Goal: Check status: Check status

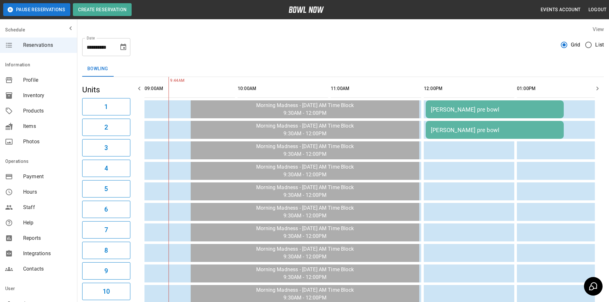
click at [126, 52] on button "Choose date, selected date is Oct 3, 2025" at bounding box center [123, 47] width 13 height 13
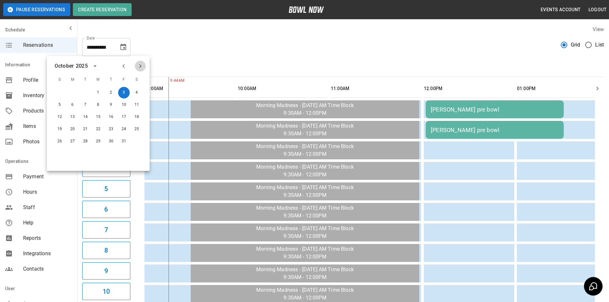
click at [141, 62] on button "Next month" at bounding box center [140, 66] width 11 height 11
click at [184, 52] on div "**********" at bounding box center [343, 44] width 522 height 23
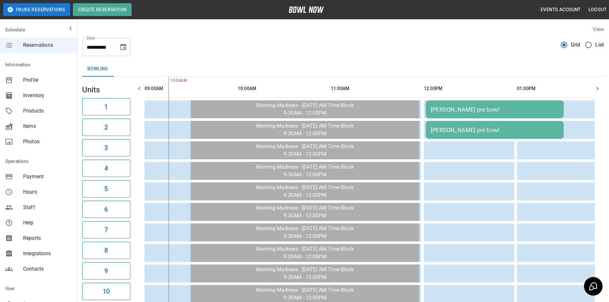
click at [126, 50] on icon "Choose date, selected date is Oct 3, 2025" at bounding box center [123, 47] width 8 height 8
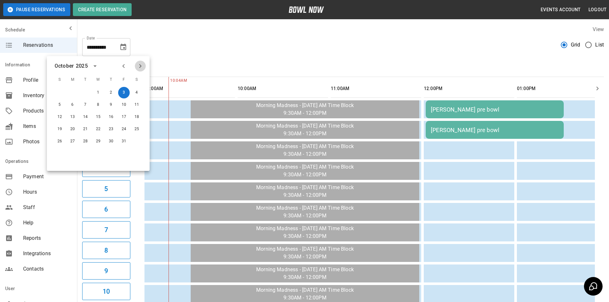
click at [139, 64] on icon "Next month" at bounding box center [140, 66] width 8 height 8
click at [238, 47] on div "**********" at bounding box center [343, 44] width 522 height 23
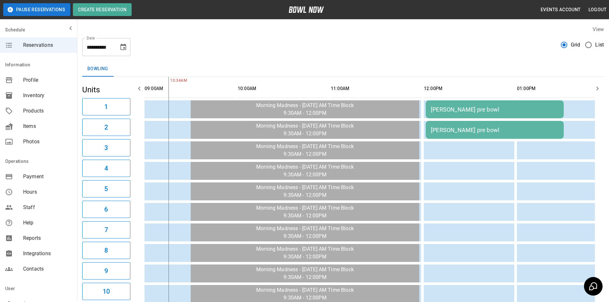
click at [122, 47] on icon "Choose date, selected date is Oct 3, 2025" at bounding box center [123, 47] width 8 height 8
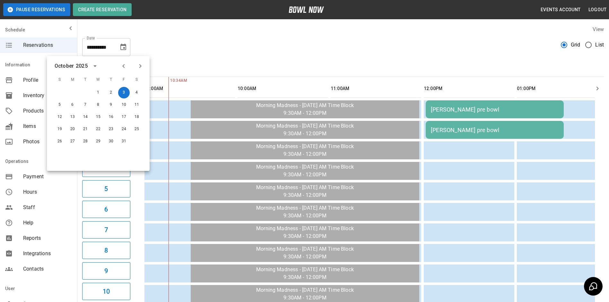
click at [141, 67] on icon "Next month" at bounding box center [140, 66] width 2 height 4
drag, startPoint x: 225, startPoint y: 39, endPoint x: 214, endPoint y: 41, distance: 10.4
click at [224, 39] on div "**********" at bounding box center [343, 44] width 522 height 23
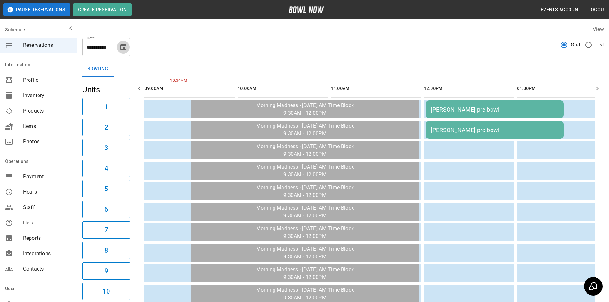
drag, startPoint x: 126, startPoint y: 51, endPoint x: 130, endPoint y: 51, distance: 3.9
click at [127, 51] on button "Choose date, selected date is Oct 3, 2025" at bounding box center [123, 47] width 13 height 13
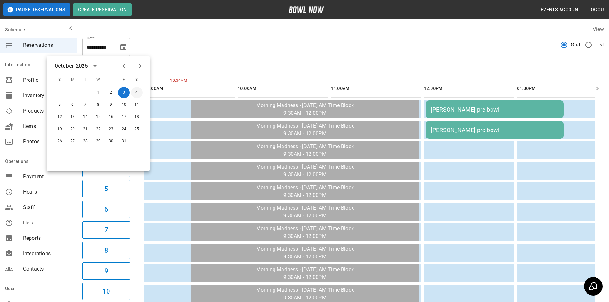
click at [139, 92] on button "4" at bounding box center [137, 93] width 12 height 12
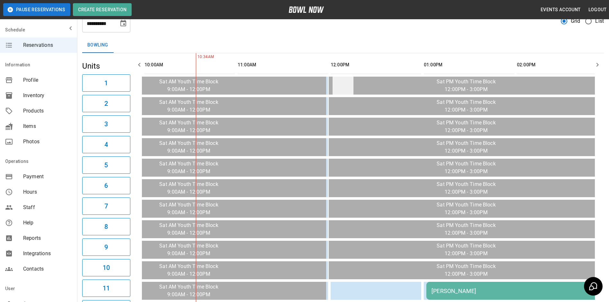
scroll to position [6, 0]
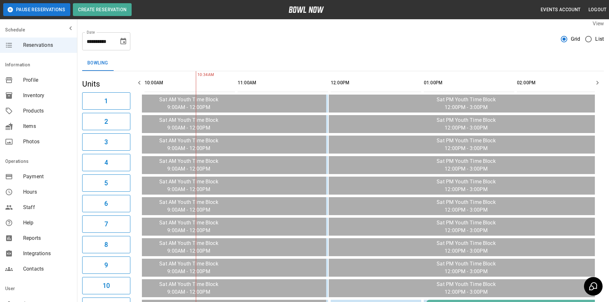
click at [599, 85] on icon "button" at bounding box center [598, 83] width 8 height 8
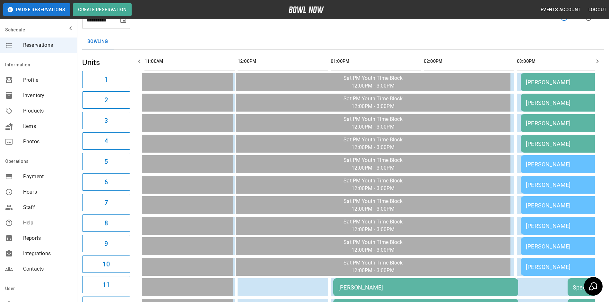
scroll to position [38, 0]
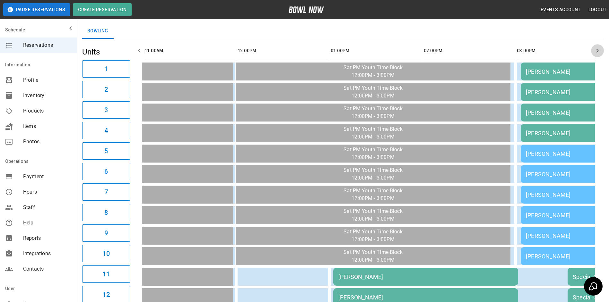
click at [593, 52] on button "button" at bounding box center [597, 50] width 13 height 13
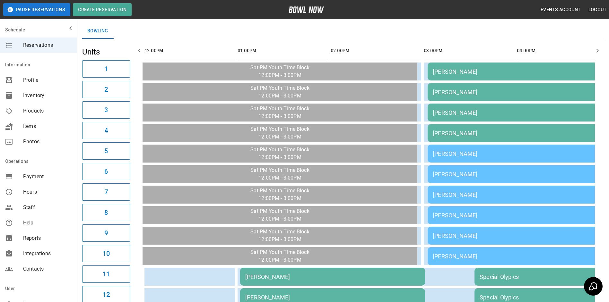
click at [593, 52] on button "button" at bounding box center [597, 50] width 13 height 13
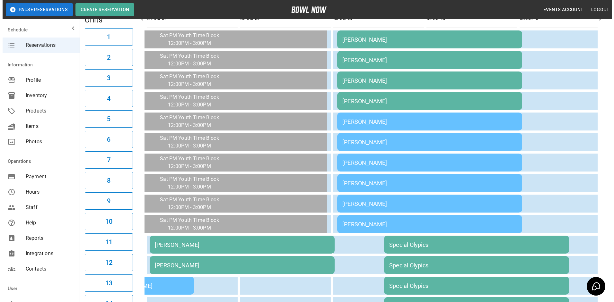
scroll to position [38, 0]
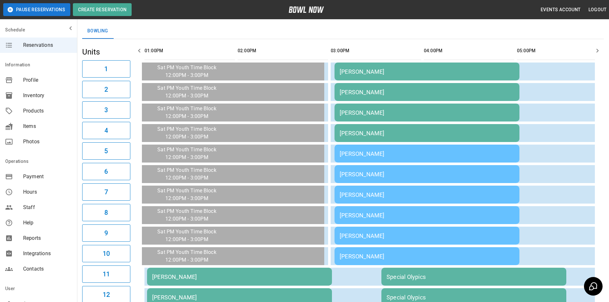
click at [463, 74] on div "[PERSON_NAME]" at bounding box center [427, 71] width 175 height 7
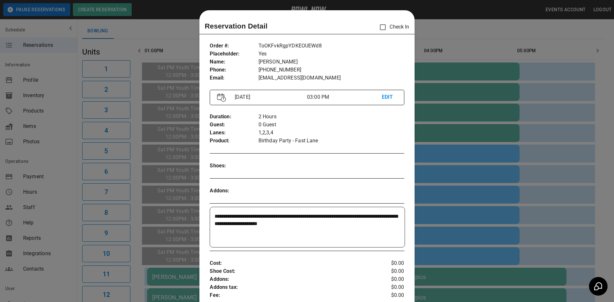
scroll to position [10, 0]
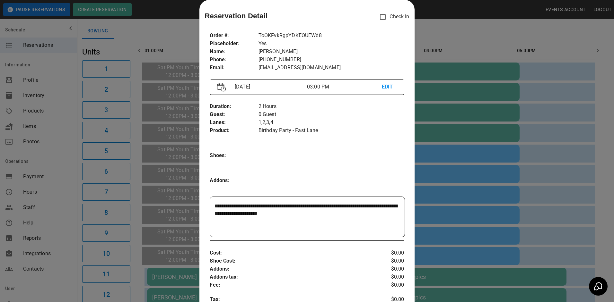
drag, startPoint x: 436, startPoint y: 151, endPoint x: 439, endPoint y: 155, distance: 4.9
click at [436, 152] on div at bounding box center [307, 151] width 614 height 302
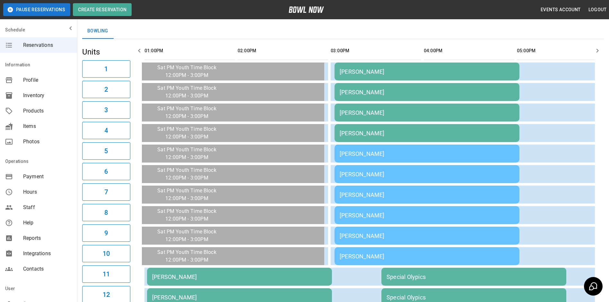
click at [438, 155] on div "[PERSON_NAME]" at bounding box center [427, 154] width 175 height 7
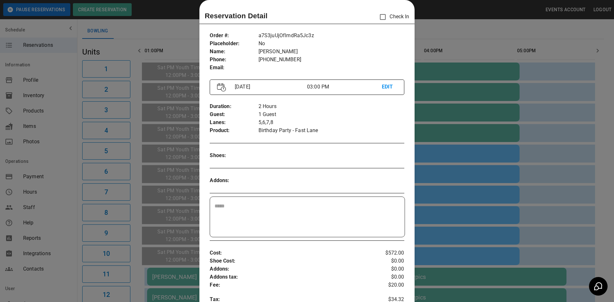
drag, startPoint x: 446, startPoint y: 181, endPoint x: 439, endPoint y: 202, distance: 21.3
click at [445, 186] on div at bounding box center [307, 151] width 614 height 302
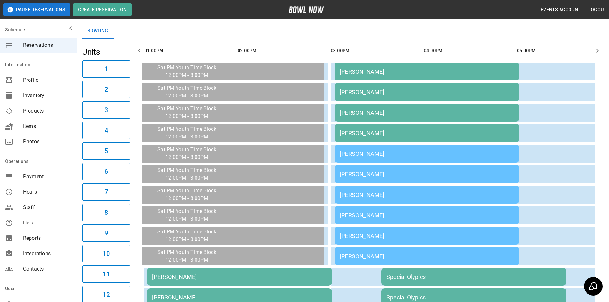
click at [432, 213] on div "[PERSON_NAME]" at bounding box center [427, 215] width 175 height 7
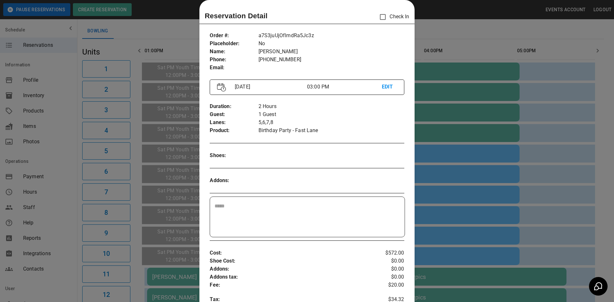
click at [449, 216] on div at bounding box center [307, 151] width 614 height 302
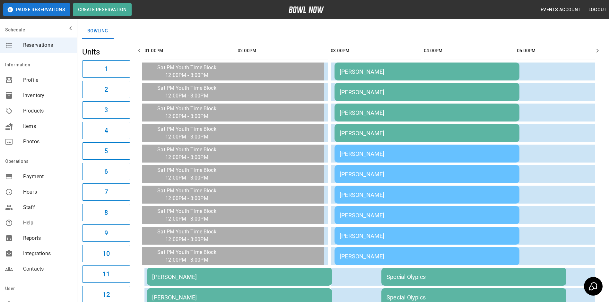
click at [443, 232] on td "[PERSON_NAME]" at bounding box center [427, 236] width 185 height 18
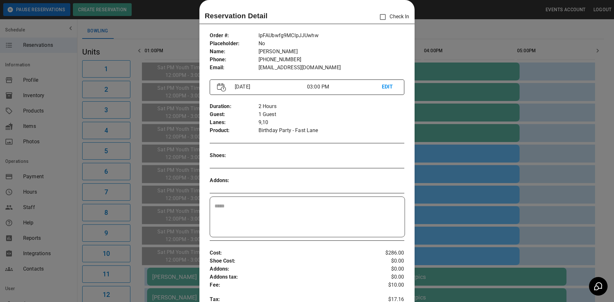
drag, startPoint x: 447, startPoint y: 225, endPoint x: 446, endPoint y: 220, distance: 4.9
click at [447, 223] on div at bounding box center [307, 151] width 614 height 302
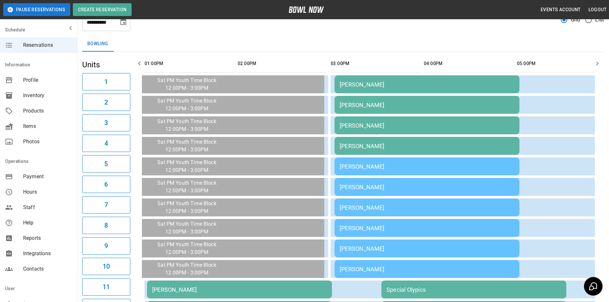
scroll to position [6, 0]
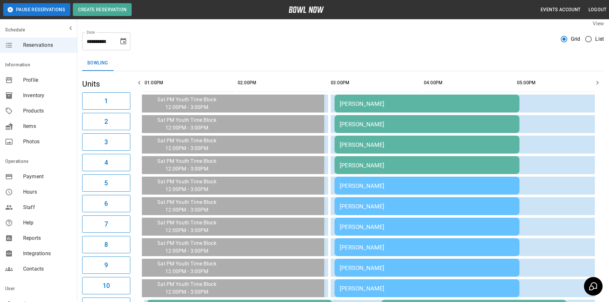
drag, startPoint x: 131, startPoint y: 44, endPoint x: 126, endPoint y: 43, distance: 4.5
click at [126, 43] on div "**********" at bounding box center [343, 38] width 522 height 23
click at [123, 43] on icon "Choose date, selected date is Oct 4, 2025" at bounding box center [123, 41] width 6 height 6
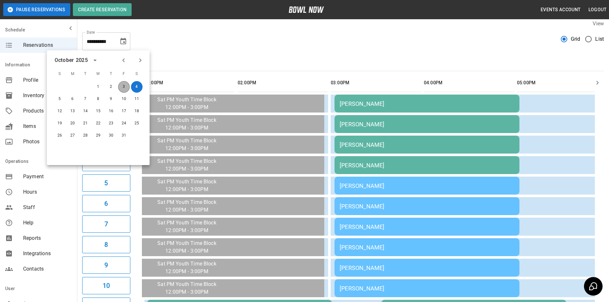
click at [122, 86] on button "3" at bounding box center [124, 87] width 12 height 12
type input "**********"
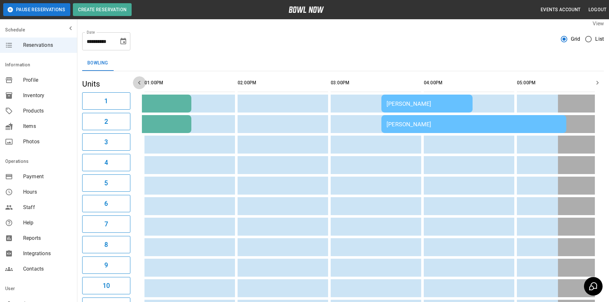
click at [140, 89] on button "button" at bounding box center [139, 82] width 13 height 13
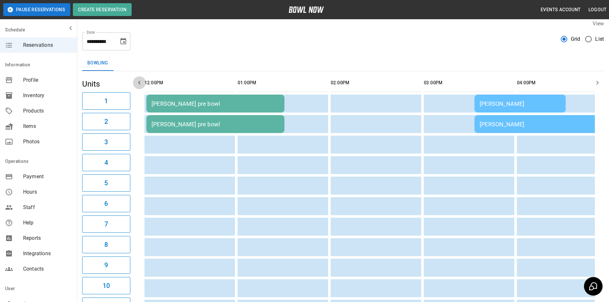
click at [140, 89] on button "button" at bounding box center [139, 82] width 13 height 13
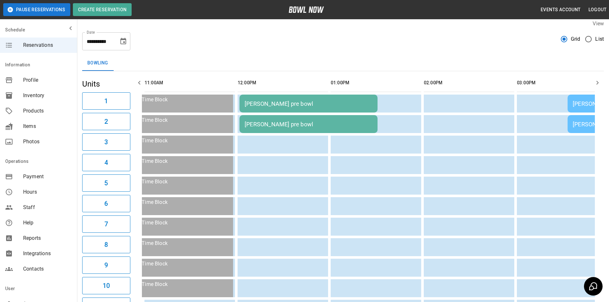
click at [140, 89] on button "button" at bounding box center [139, 82] width 13 height 13
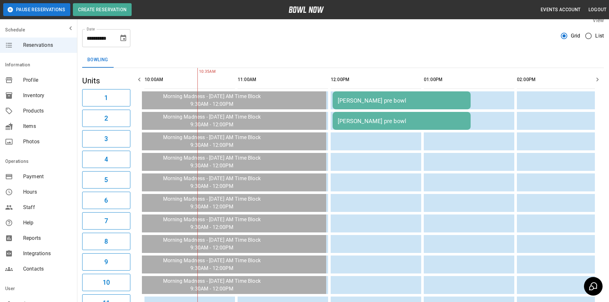
scroll to position [6, 0]
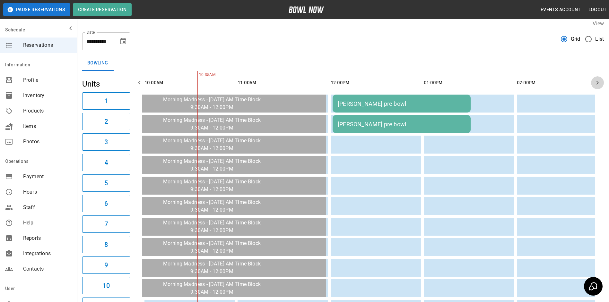
click at [599, 81] on icon "button" at bounding box center [598, 83] width 8 height 8
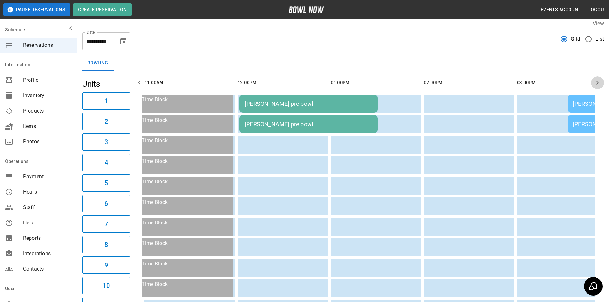
click at [599, 82] on icon "button" at bounding box center [598, 83] width 8 height 8
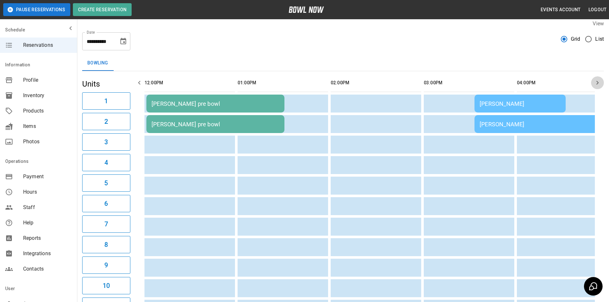
click at [599, 82] on icon "button" at bounding box center [598, 83] width 8 height 8
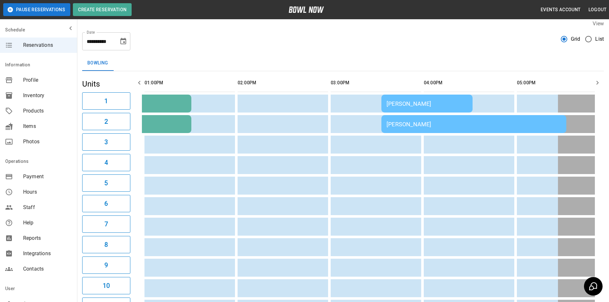
click at [599, 82] on icon "button" at bounding box center [598, 83] width 8 height 8
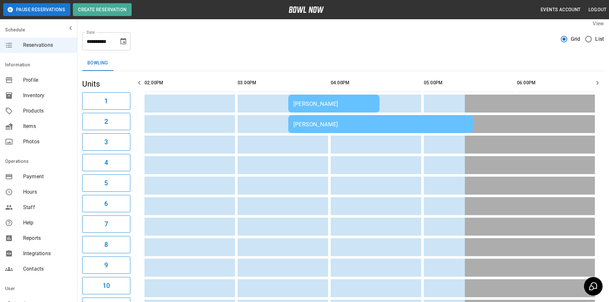
click at [342, 109] on td "[PERSON_NAME]" at bounding box center [333, 104] width 91 height 18
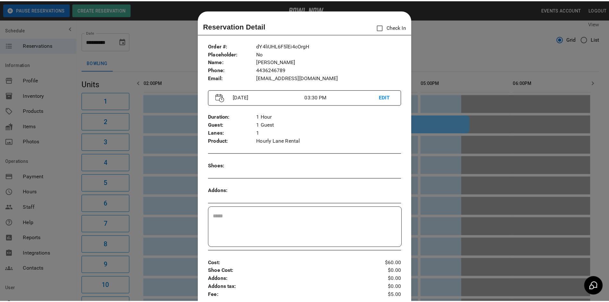
scroll to position [10, 0]
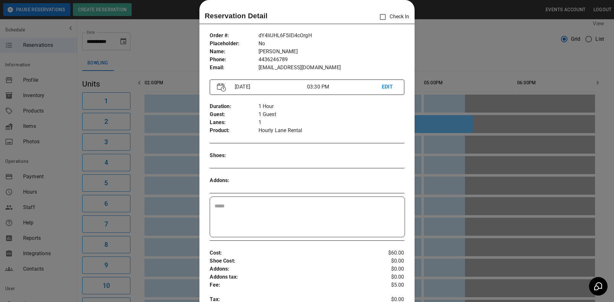
click at [424, 119] on div at bounding box center [307, 151] width 614 height 302
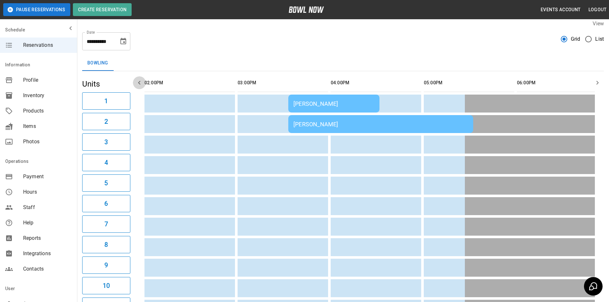
click at [140, 80] on icon "button" at bounding box center [140, 83] width 8 height 8
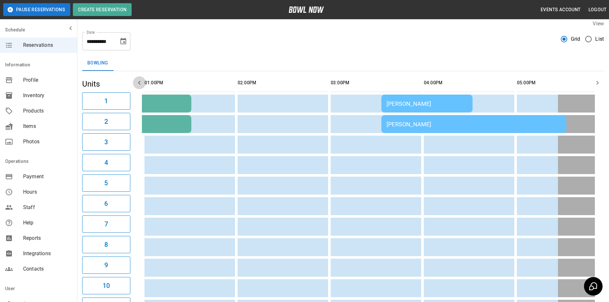
click at [140, 79] on icon "button" at bounding box center [140, 83] width 8 height 8
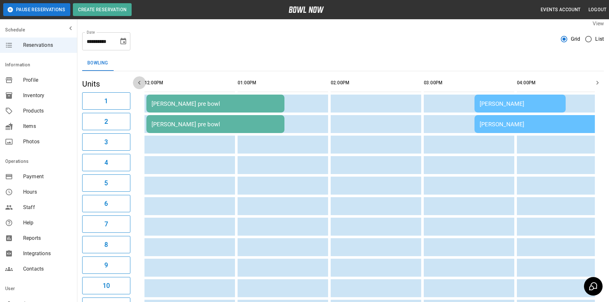
click at [140, 79] on icon "button" at bounding box center [140, 83] width 8 height 8
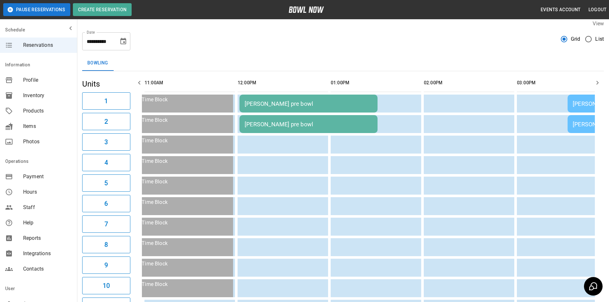
click at [140, 79] on icon "button" at bounding box center [140, 83] width 8 height 8
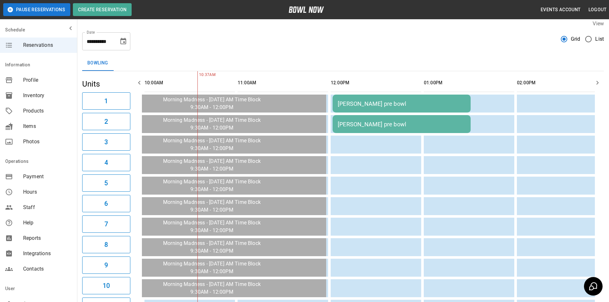
click at [140, 79] on button "button" at bounding box center [139, 82] width 13 height 13
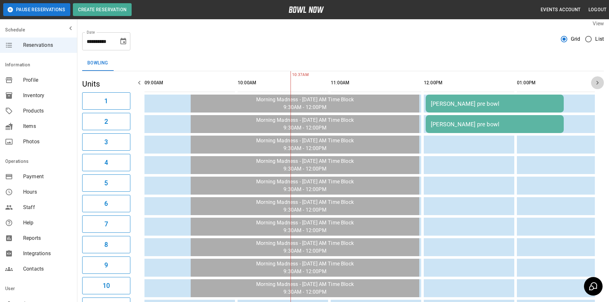
click at [595, 80] on icon "button" at bounding box center [598, 83] width 8 height 8
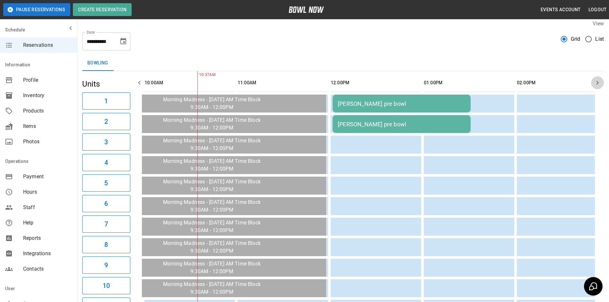
click at [595, 80] on icon "button" at bounding box center [598, 83] width 8 height 8
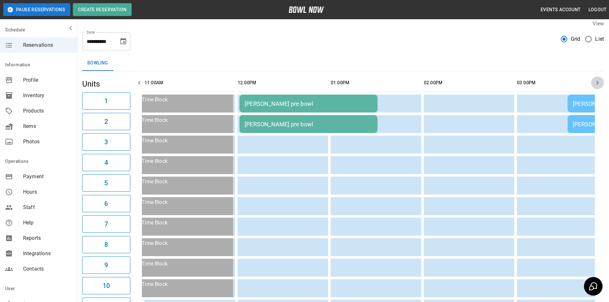
click at [595, 80] on icon "button" at bounding box center [598, 83] width 8 height 8
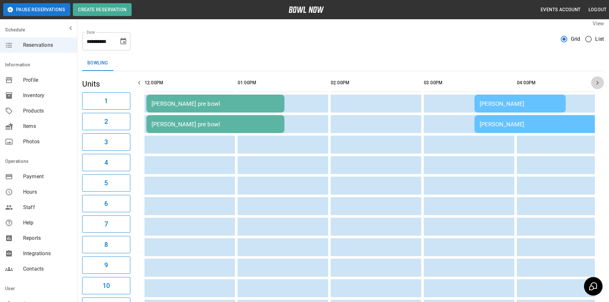
click at [595, 80] on icon "button" at bounding box center [598, 83] width 8 height 8
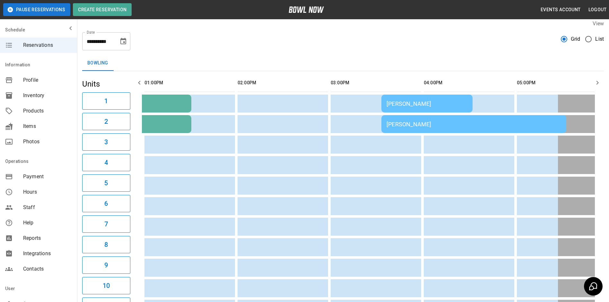
click at [595, 78] on button "button" at bounding box center [597, 82] width 13 height 13
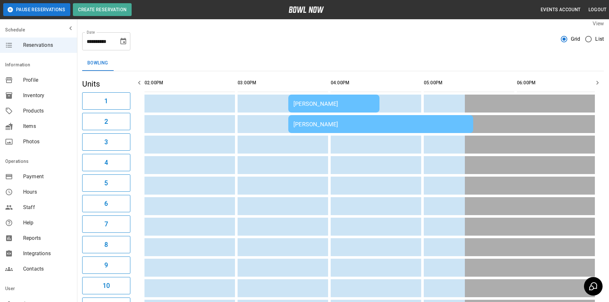
click at [421, 118] on td "[PERSON_NAME]" at bounding box center [380, 124] width 185 height 18
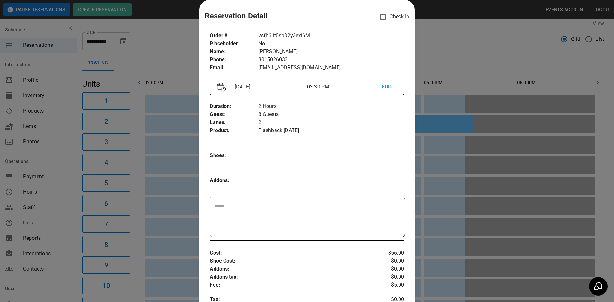
click at [472, 68] on div at bounding box center [307, 151] width 614 height 302
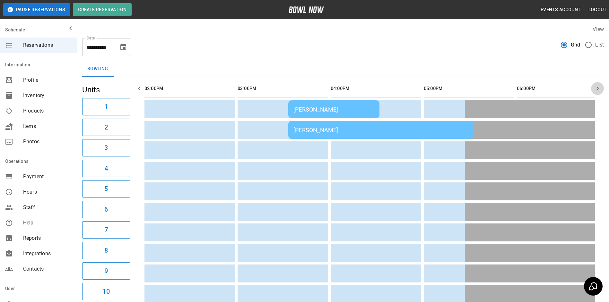
click at [595, 87] on icon "button" at bounding box center [598, 89] width 8 height 8
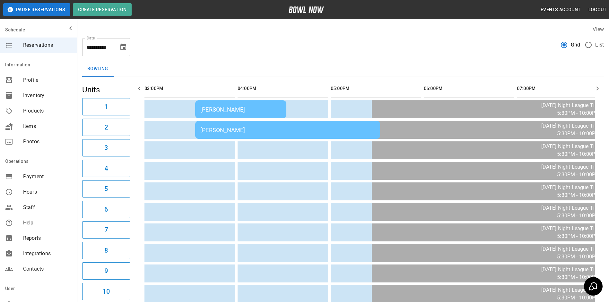
click at [140, 89] on icon "button" at bounding box center [140, 89] width 8 height 8
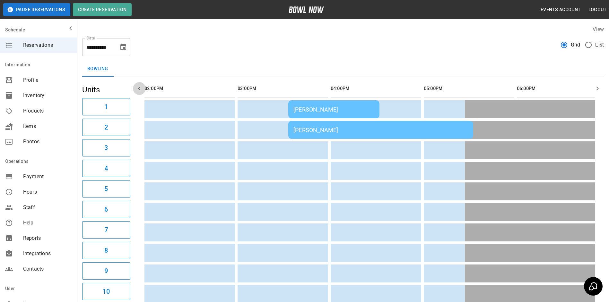
click at [140, 89] on icon "button" at bounding box center [140, 89] width 8 height 8
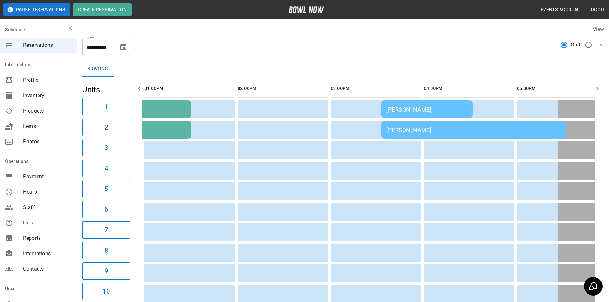
click at [140, 89] on icon "button" at bounding box center [140, 89] width 8 height 8
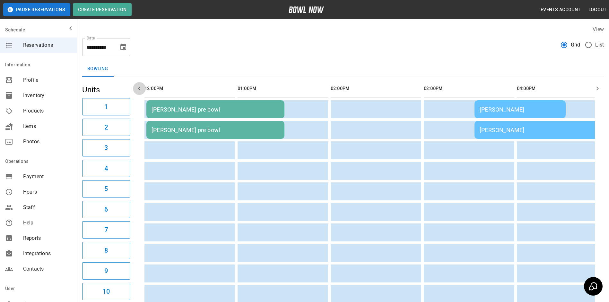
click at [140, 89] on icon "button" at bounding box center [140, 89] width 8 height 8
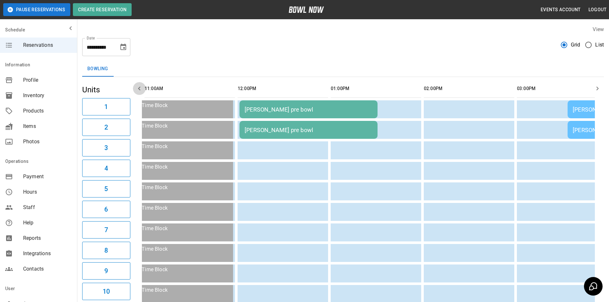
click at [140, 89] on icon "button" at bounding box center [140, 89] width 8 height 8
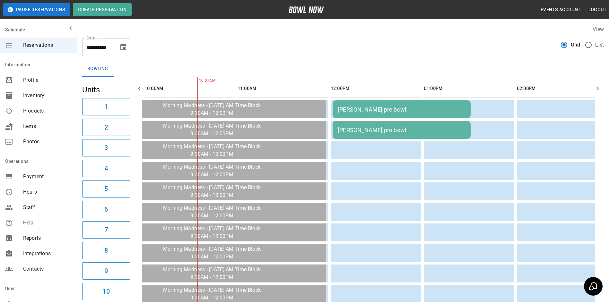
click at [140, 89] on icon "button" at bounding box center [140, 89] width 8 height 8
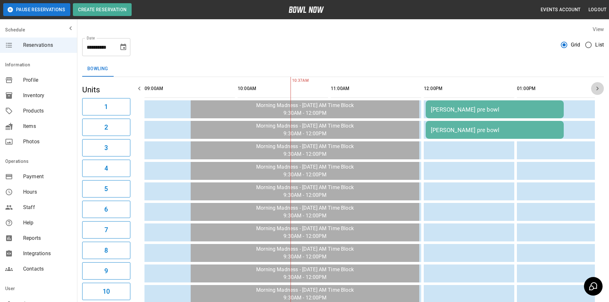
drag, startPoint x: 599, startPoint y: 91, endPoint x: 592, endPoint y: 84, distance: 10.2
click at [599, 91] on icon "button" at bounding box center [598, 89] width 8 height 8
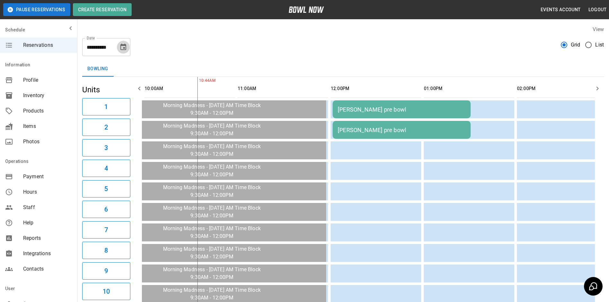
click at [121, 48] on icon "Choose date, selected date is Oct 3, 2025" at bounding box center [123, 47] width 8 height 8
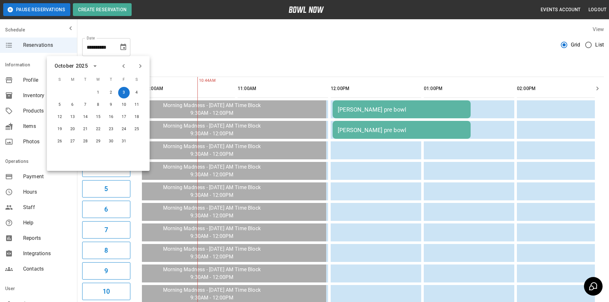
click at [138, 64] on icon "Next month" at bounding box center [140, 66] width 8 height 8
drag, startPoint x: 152, startPoint y: 89, endPoint x: 139, endPoint y: 91, distance: 13.0
click at [144, 90] on body "**********" at bounding box center [304, 296] width 609 height 592
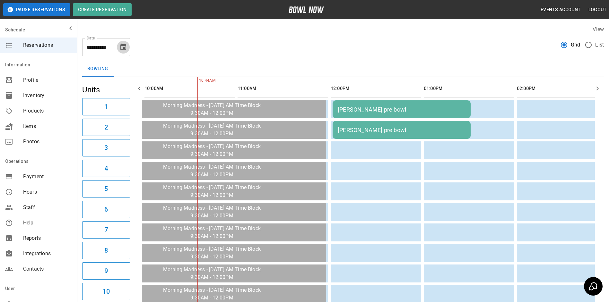
click at [124, 51] on icon "Choose date, selected date is Oct 3, 2025" at bounding box center [123, 47] width 8 height 8
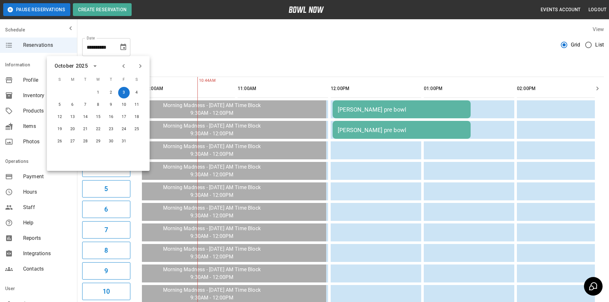
click at [137, 68] on icon "Next month" at bounding box center [140, 66] width 8 height 8
click at [135, 69] on button "Next month" at bounding box center [140, 66] width 11 height 11
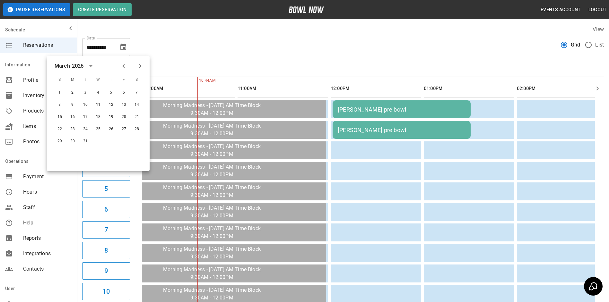
click at [135, 69] on button "Next month" at bounding box center [140, 66] width 11 height 11
click at [122, 68] on icon "Previous month" at bounding box center [124, 66] width 8 height 8
click at [122, 67] on icon "Previous month" at bounding box center [124, 66] width 8 height 8
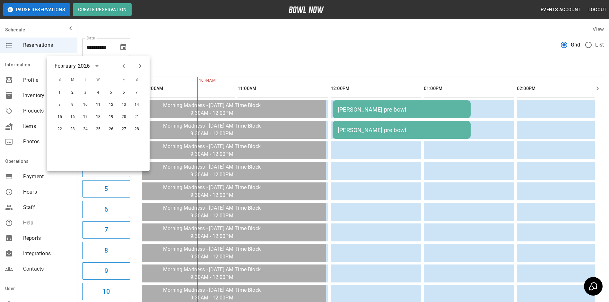
click at [122, 67] on icon "Previous month" at bounding box center [124, 66] width 8 height 8
click at [176, 52] on div "**********" at bounding box center [343, 44] width 522 height 23
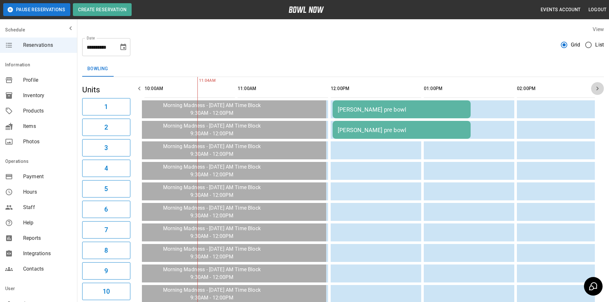
click at [599, 90] on icon "button" at bounding box center [598, 89] width 8 height 8
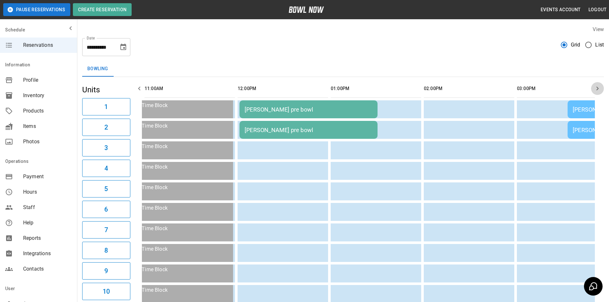
click at [599, 90] on icon "button" at bounding box center [598, 89] width 8 height 8
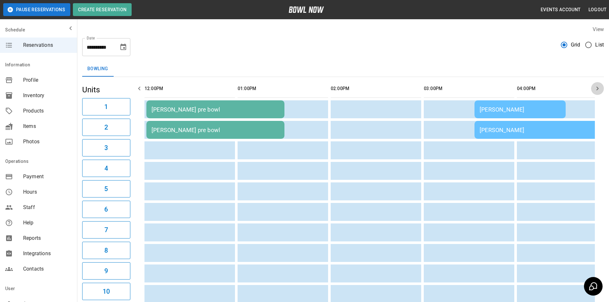
click at [599, 91] on icon "button" at bounding box center [598, 89] width 8 height 8
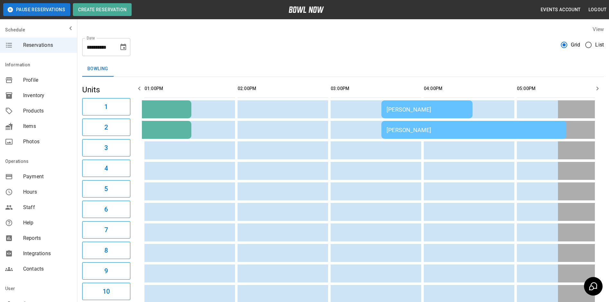
click at [599, 91] on icon "button" at bounding box center [598, 89] width 8 height 8
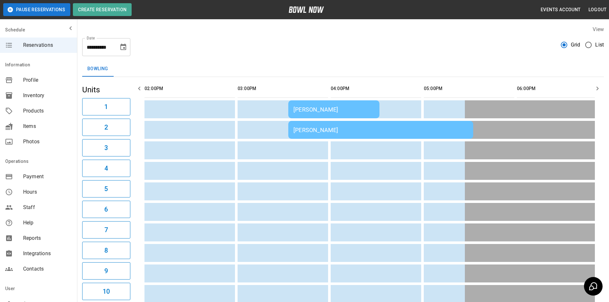
click at [599, 91] on icon "button" at bounding box center [598, 89] width 8 height 8
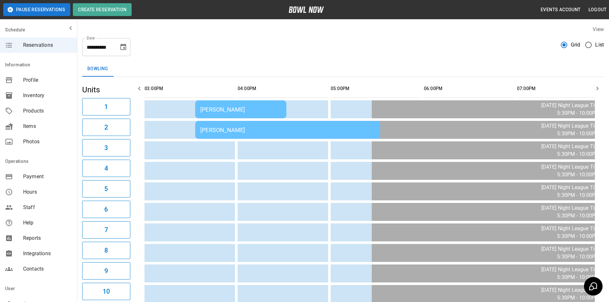
click at [600, 90] on icon "button" at bounding box center [598, 89] width 8 height 8
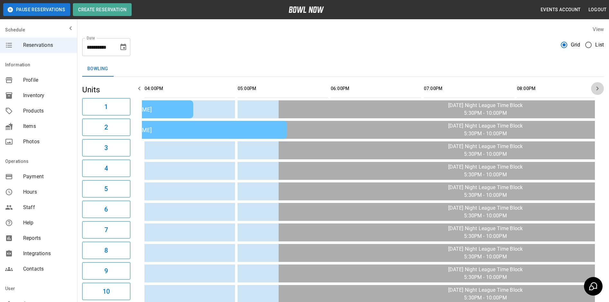
click at [599, 89] on icon "button" at bounding box center [598, 89] width 8 height 8
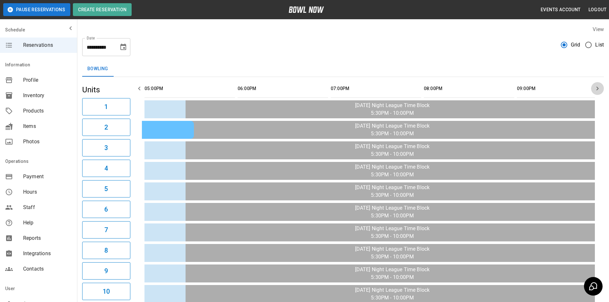
click at [599, 88] on icon "button" at bounding box center [598, 89] width 8 height 8
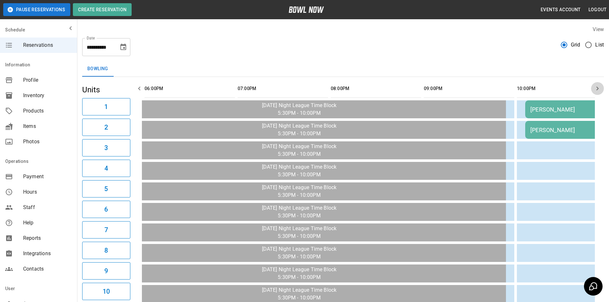
click at [599, 88] on icon "button" at bounding box center [598, 89] width 8 height 8
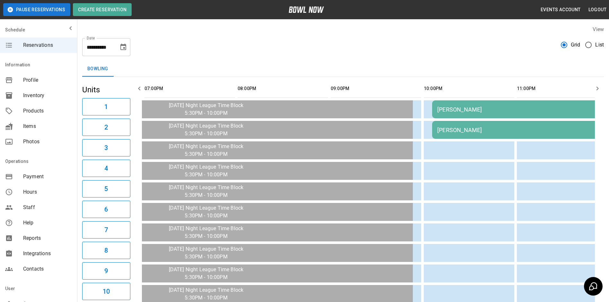
click at [599, 88] on icon "button" at bounding box center [598, 89] width 8 height 8
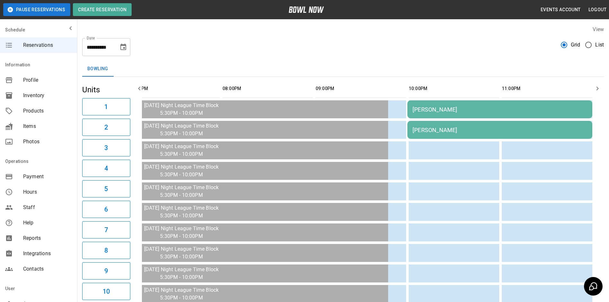
click at [599, 88] on icon "button" at bounding box center [598, 89] width 8 height 8
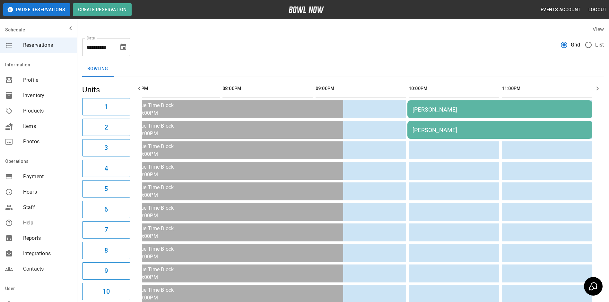
click at [586, 84] on th "sticky table" at bounding box center [582, 89] width 21 height 18
click at [598, 91] on icon "button" at bounding box center [598, 89] width 8 height 8
click at [139, 88] on icon "button" at bounding box center [140, 89] width 8 height 8
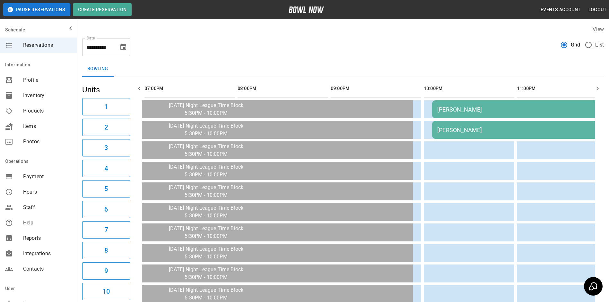
click at [138, 88] on icon "button" at bounding box center [140, 89] width 8 height 8
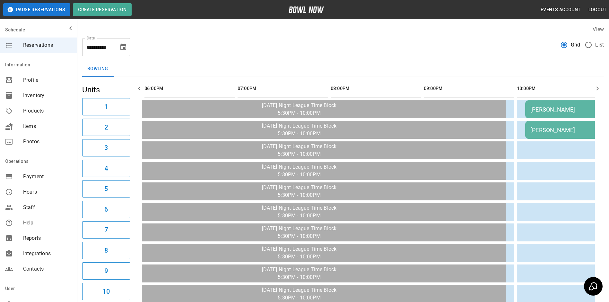
click at [138, 88] on icon "button" at bounding box center [140, 89] width 8 height 8
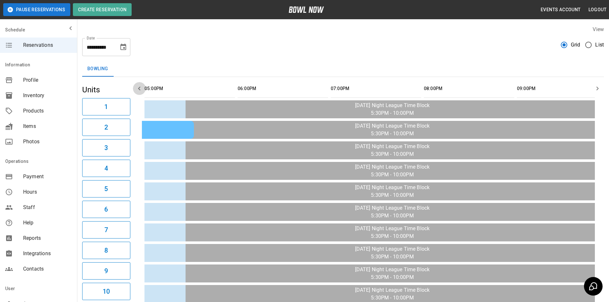
click at [138, 88] on icon "button" at bounding box center [140, 89] width 8 height 8
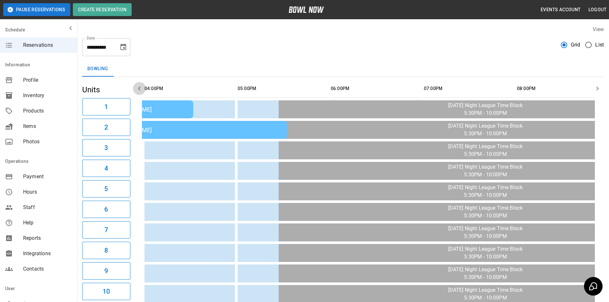
click at [139, 88] on icon "button" at bounding box center [139, 89] width 2 height 4
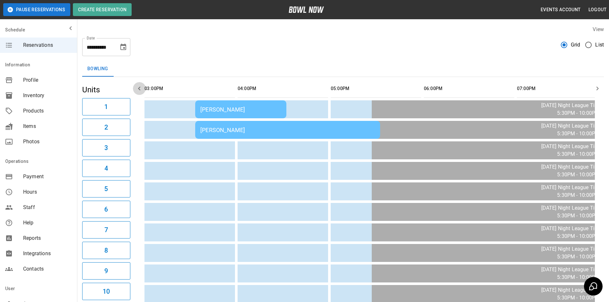
click at [139, 88] on icon "button" at bounding box center [139, 89] width 2 height 4
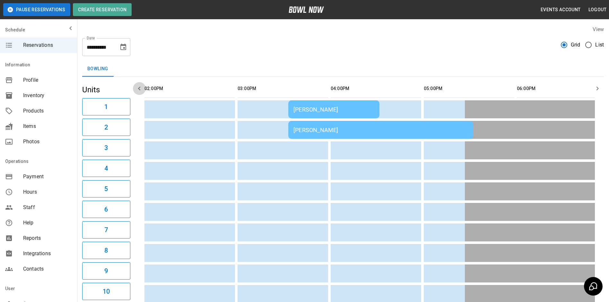
click at [139, 88] on icon "button" at bounding box center [139, 89] width 2 height 4
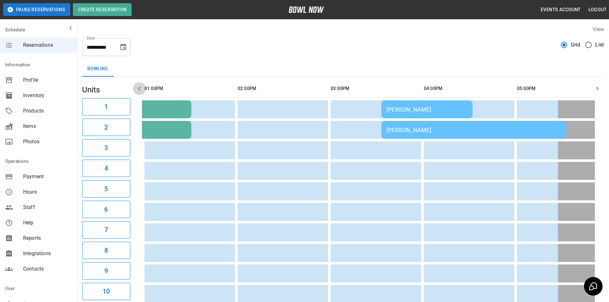
click at [139, 88] on icon "button" at bounding box center [139, 89] width 2 height 4
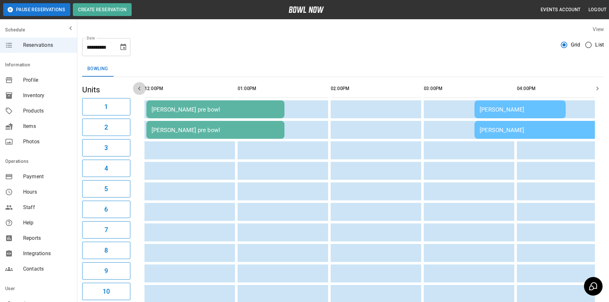
click at [139, 88] on icon "button" at bounding box center [139, 89] width 2 height 4
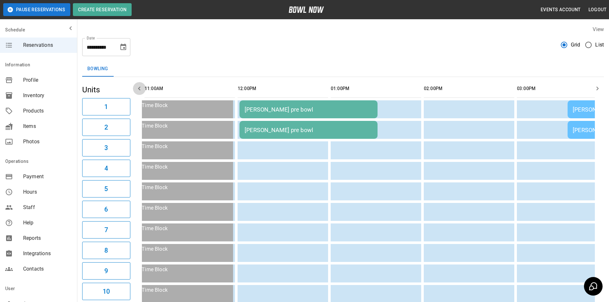
click at [139, 88] on icon "button" at bounding box center [139, 89] width 2 height 4
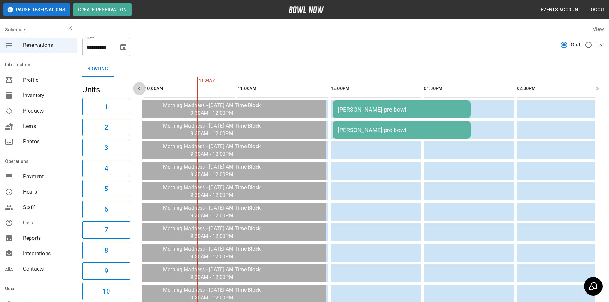
click at [139, 88] on icon "button" at bounding box center [139, 89] width 2 height 4
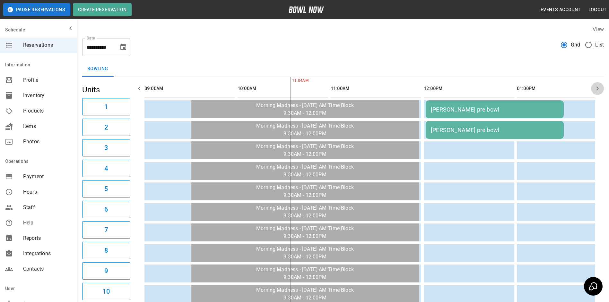
click at [599, 91] on icon "button" at bounding box center [598, 89] width 8 height 8
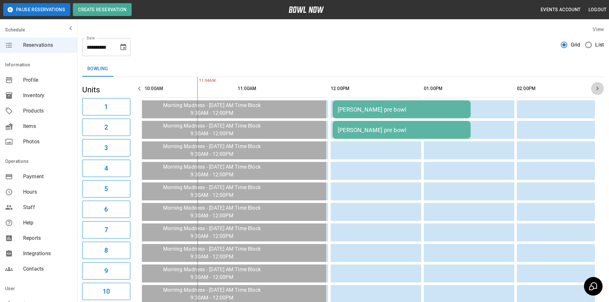
click at [599, 90] on icon "button" at bounding box center [598, 89] width 8 height 8
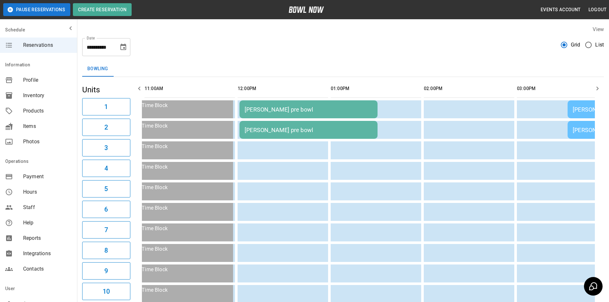
click at [122, 49] on icon "Choose date, selected date is Oct 3, 2025" at bounding box center [123, 47] width 8 height 8
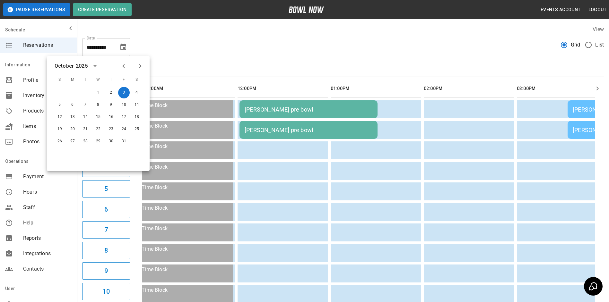
click at [141, 64] on icon "Next month" at bounding box center [140, 66] width 8 height 8
click at [179, 45] on div "**********" at bounding box center [343, 44] width 522 height 23
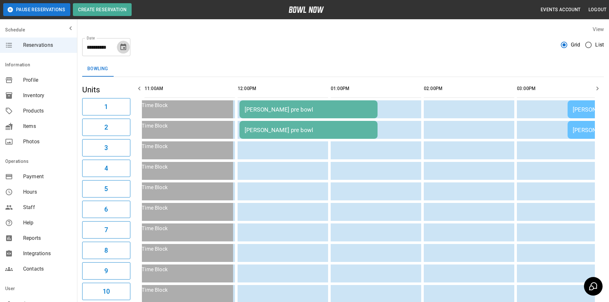
click at [122, 47] on icon "Choose date, selected date is Oct 3, 2025" at bounding box center [123, 47] width 8 height 8
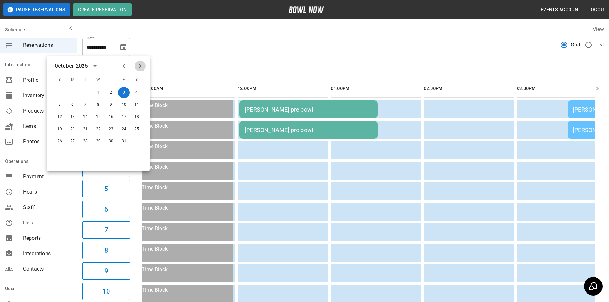
drag, startPoint x: 136, startPoint y: 62, endPoint x: 136, endPoint y: 66, distance: 3.5
click at [136, 65] on button "Next month" at bounding box center [140, 66] width 11 height 11
click at [186, 45] on div "**********" at bounding box center [343, 44] width 522 height 23
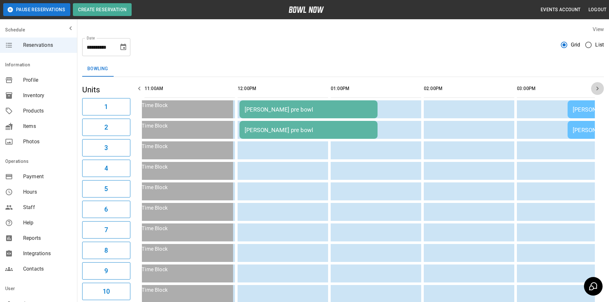
click at [598, 88] on icon "button" at bounding box center [598, 89] width 2 height 4
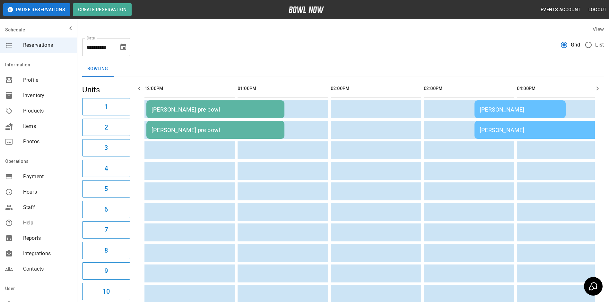
click at [598, 88] on icon "button" at bounding box center [598, 89] width 2 height 4
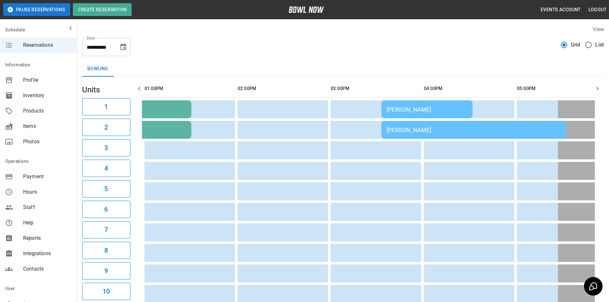
click at [598, 88] on icon "button" at bounding box center [598, 89] width 2 height 4
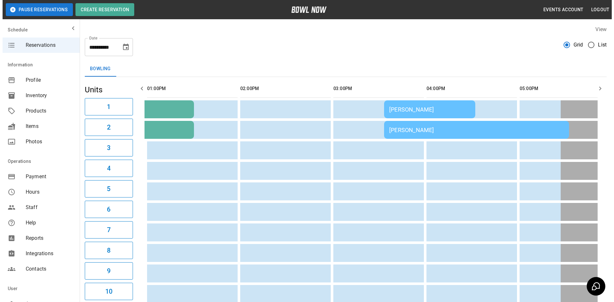
scroll to position [0, 466]
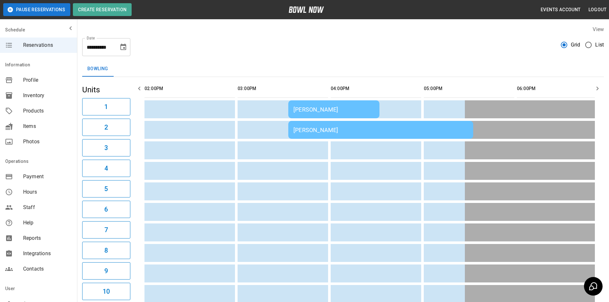
click at [379, 130] on div "[PERSON_NAME]" at bounding box center [380, 130] width 175 height 7
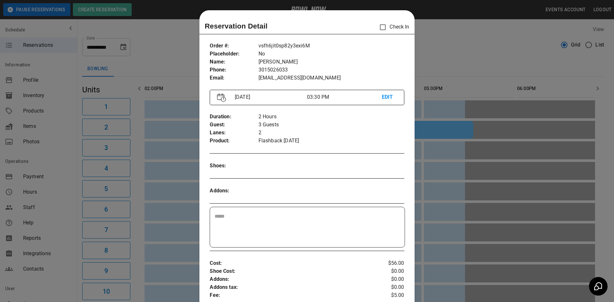
scroll to position [10, 0]
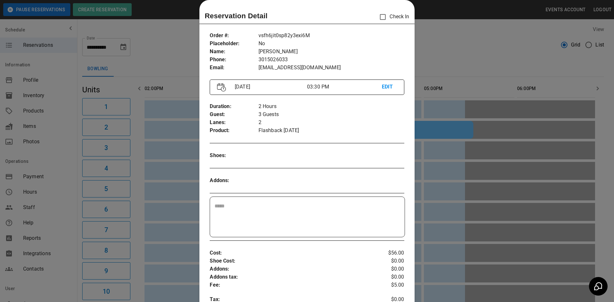
drag, startPoint x: 496, startPoint y: 76, endPoint x: 414, endPoint y: 73, distance: 82.6
click at [475, 73] on div at bounding box center [307, 151] width 614 height 302
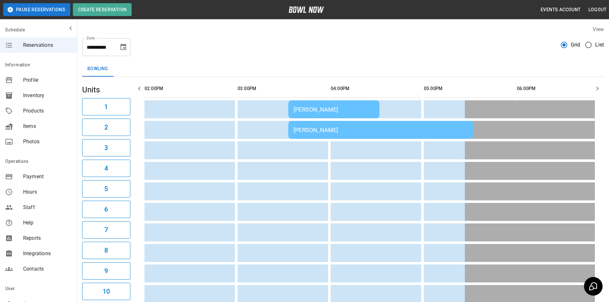
click at [324, 131] on div "[PERSON_NAME]" at bounding box center [380, 130] width 175 height 7
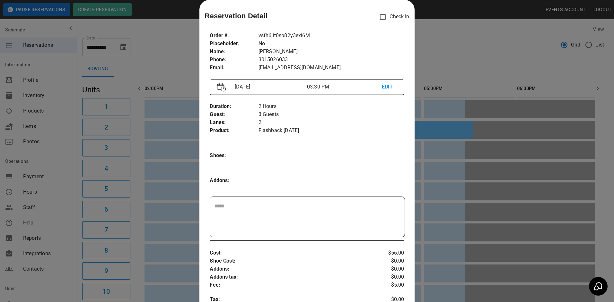
click at [470, 43] on div at bounding box center [307, 151] width 614 height 302
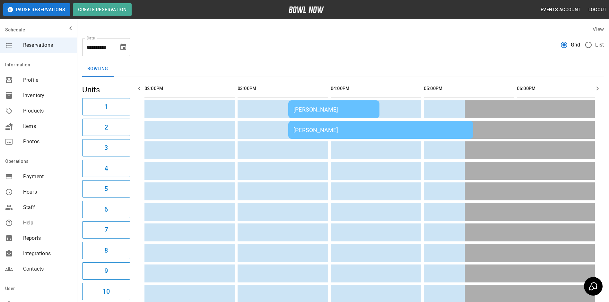
click at [141, 87] on icon "button" at bounding box center [140, 89] width 8 height 8
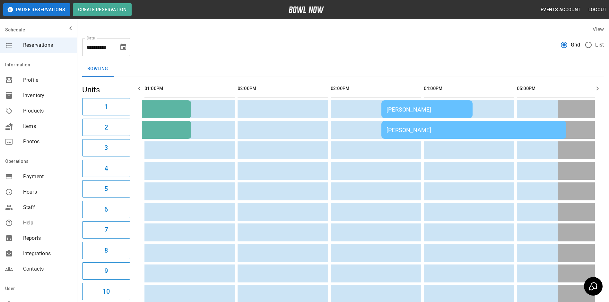
click at [141, 87] on icon "button" at bounding box center [140, 89] width 8 height 8
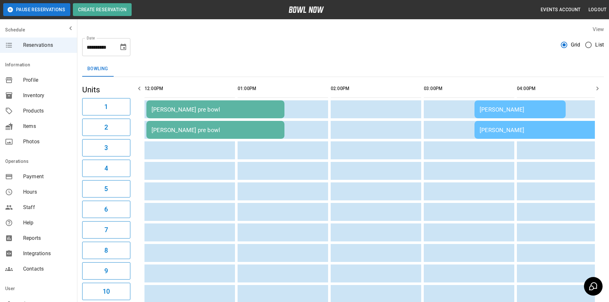
click at [141, 87] on icon "button" at bounding box center [140, 89] width 8 height 8
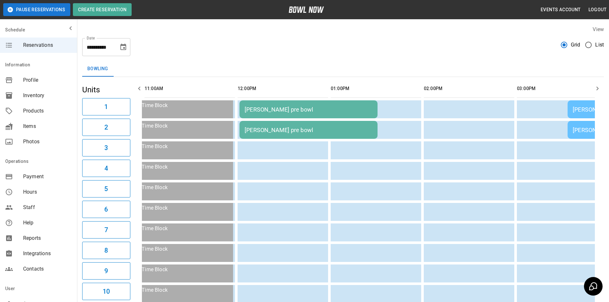
click at [141, 87] on icon "button" at bounding box center [140, 89] width 8 height 8
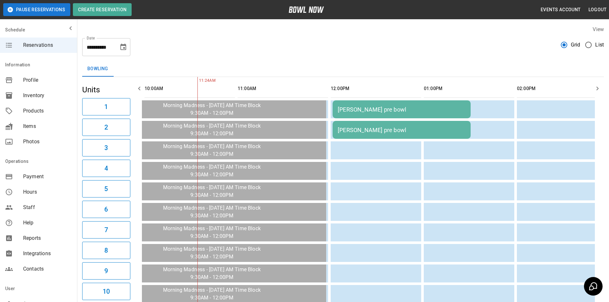
click at [597, 88] on icon "button" at bounding box center [598, 89] width 8 height 8
